Goal: Navigation & Orientation: Find specific page/section

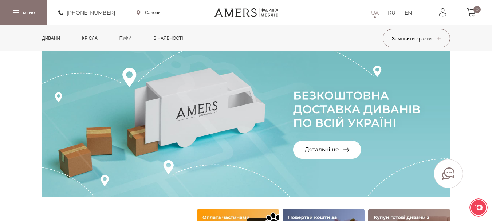
click at [322, 148] on img at bounding box center [246, 124] width 408 height 146
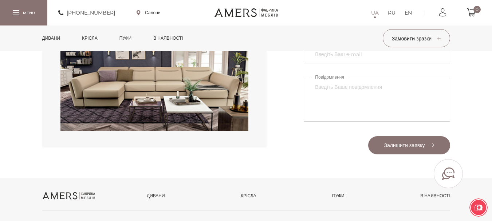
scroll to position [1007, 0]
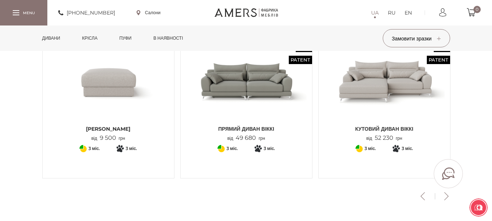
scroll to position [264, 0]
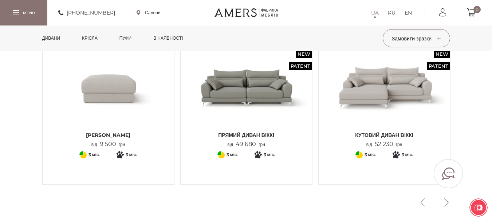
click at [449, 204] on button "Next" at bounding box center [447, 203] width 13 height 8
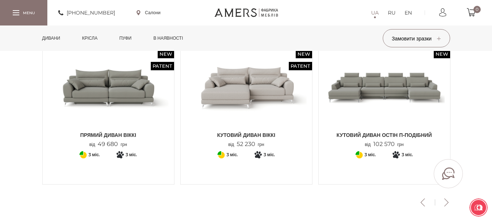
click at [449, 204] on button "Next" at bounding box center [447, 203] width 13 height 8
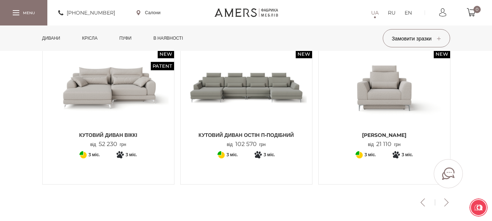
click at [449, 204] on button "Next" at bounding box center [447, 203] width 13 height 8
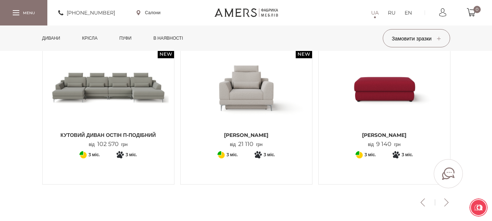
click at [449, 204] on button "Next" at bounding box center [447, 203] width 13 height 8
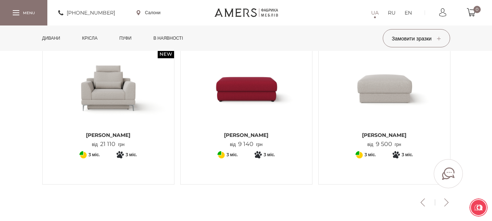
click at [449, 204] on button "Next" at bounding box center [447, 203] width 13 height 8
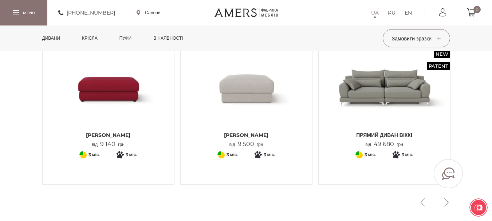
click at [449, 204] on button "Next" at bounding box center [447, 203] width 13 height 8
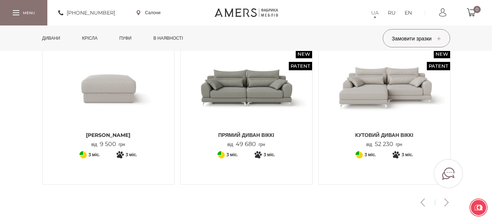
click at [449, 204] on button "Next" at bounding box center [447, 203] width 13 height 8
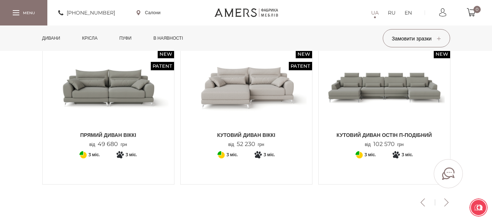
click at [449, 204] on button "Next" at bounding box center [447, 203] width 13 height 8
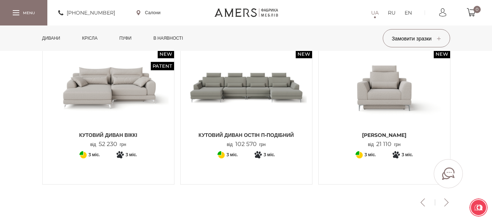
click at [449, 204] on button "Next" at bounding box center [447, 203] width 13 height 8
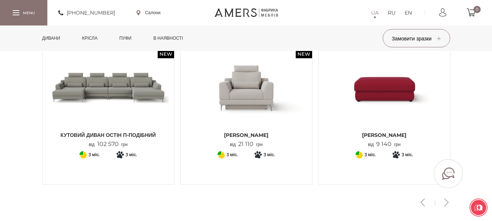
click at [449, 204] on button "Next" at bounding box center [447, 203] width 13 height 8
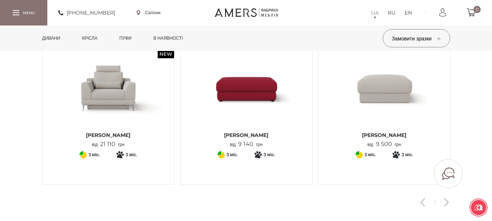
click at [449, 204] on button "Next" at bounding box center [447, 203] width 13 height 8
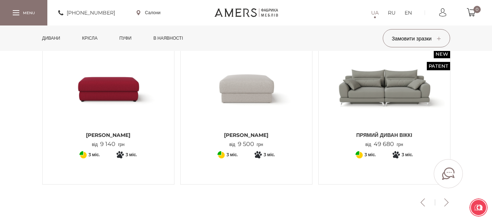
click at [449, 204] on button "Next" at bounding box center [447, 203] width 13 height 8
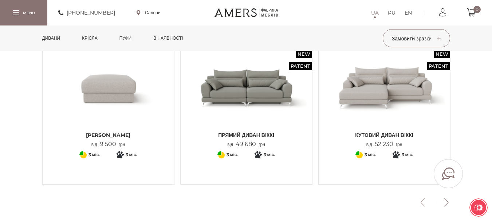
click at [449, 204] on button "Next" at bounding box center [447, 203] width 13 height 8
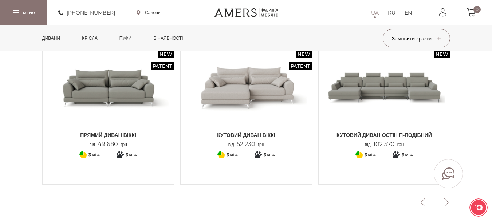
click at [449, 204] on button "Next" at bounding box center [447, 203] width 13 height 8
